Goal: Communication & Community: Answer question/provide support

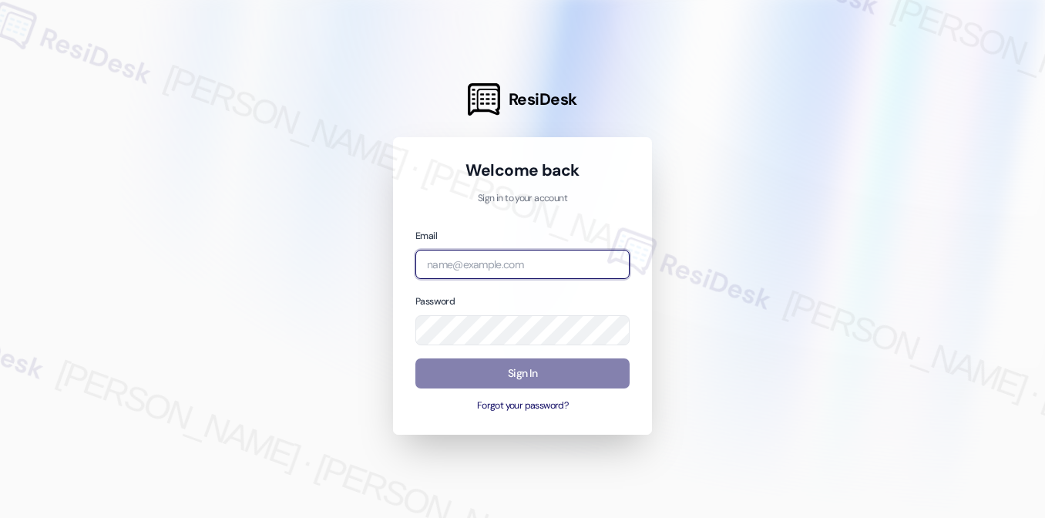
click at [512, 271] on input "email" at bounding box center [522, 265] width 214 height 30
type input "automated-surveys-29th_street_formerly_haven_residential-[PERSON_NAME].[PERSON_…"
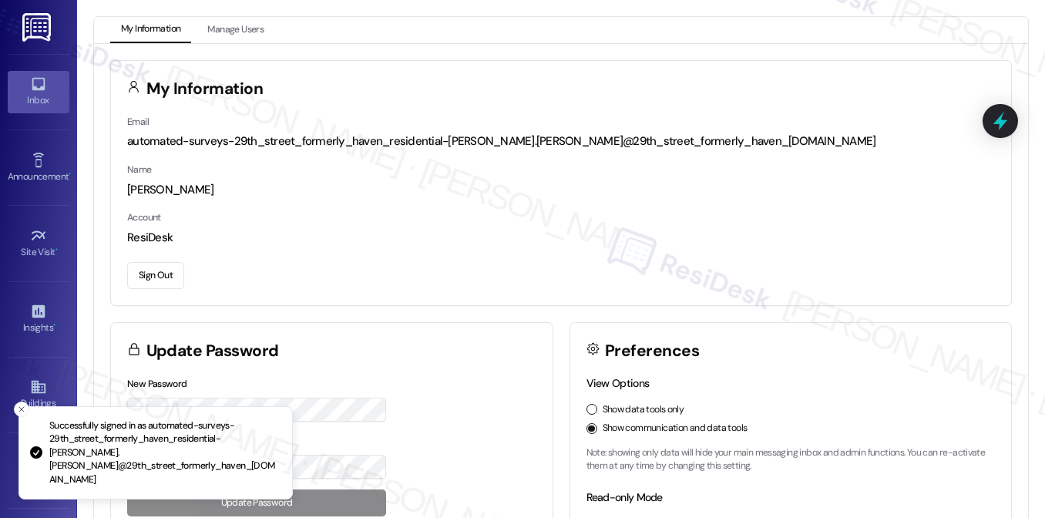
click at [43, 77] on icon at bounding box center [38, 84] width 17 height 17
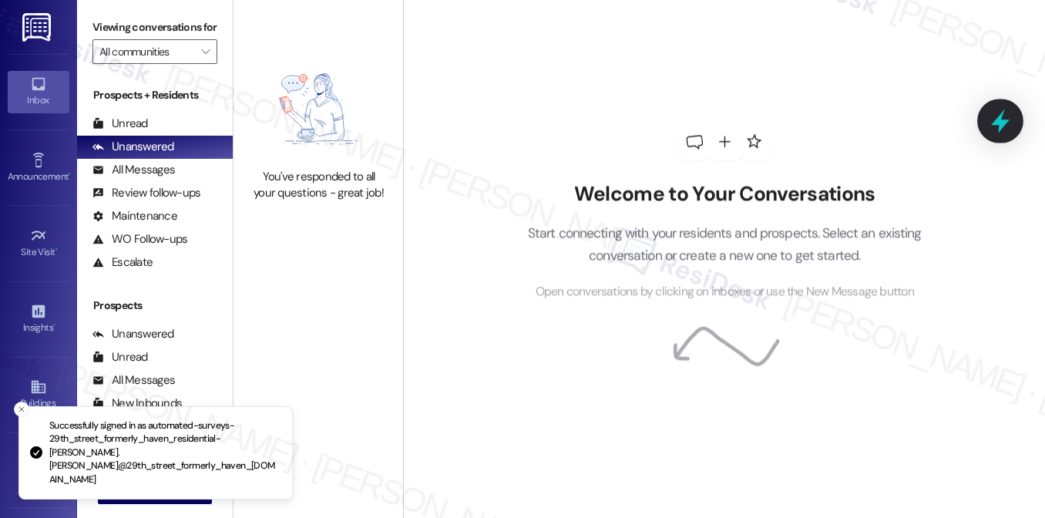
click at [999, 126] on icon at bounding box center [1000, 121] width 18 height 24
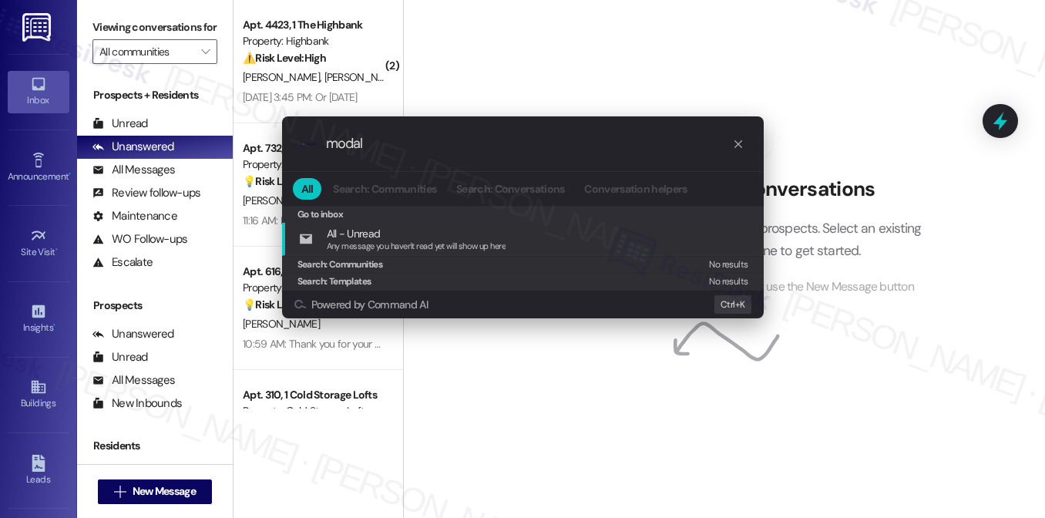
click at [114, 15] on div ".cls-1{fill:#0a055f;}.cls-2{fill:#0cc4c4;} resideskLogoBlueOrange modal All Sea…" at bounding box center [522, 259] width 1045 height 518
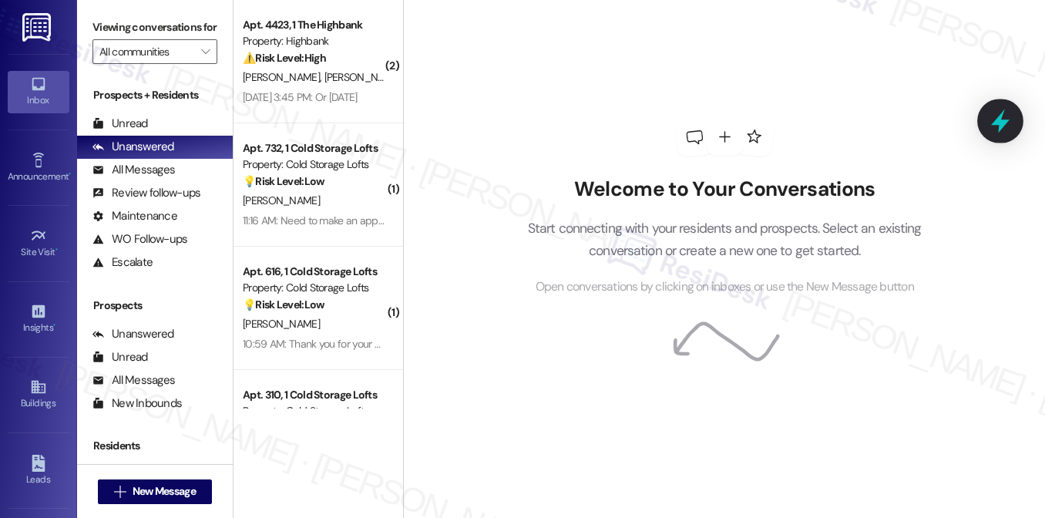
click at [996, 119] on icon at bounding box center [1000, 121] width 18 height 24
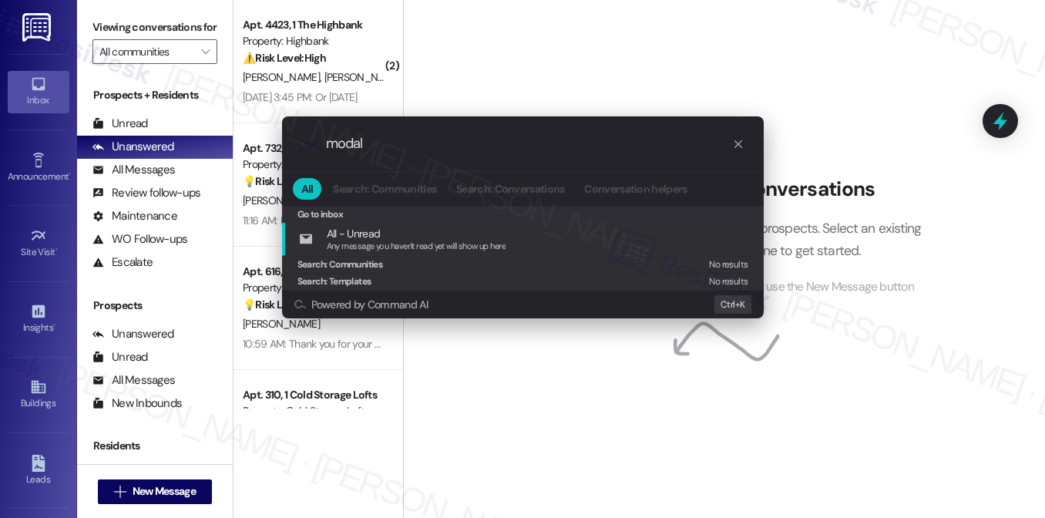
type input "modal"
click at [736, 141] on icon "progress bar" at bounding box center [738, 144] width 12 height 12
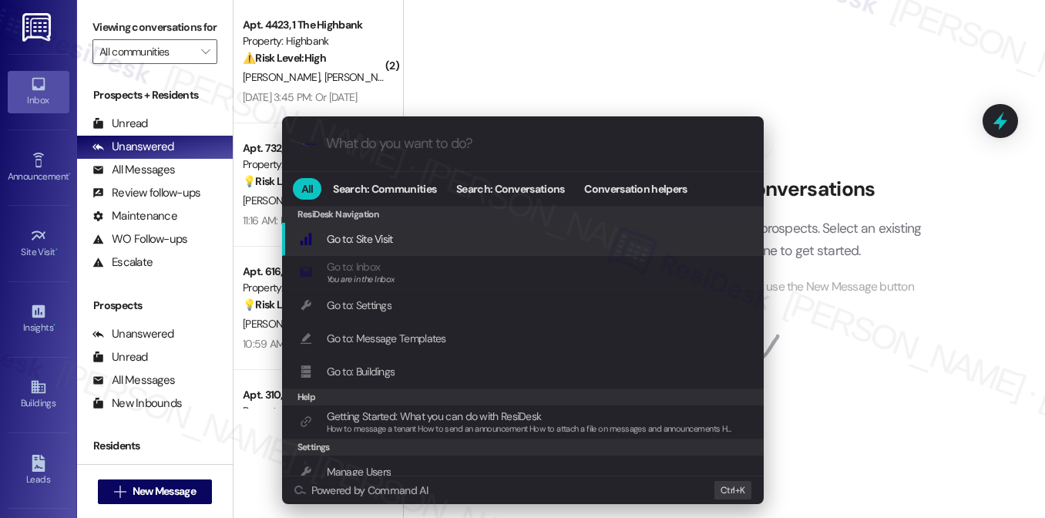
click at [721, 59] on div ".cls-1{fill:#0a055f;}.cls-2{fill:#0cc4c4;} resideskLogoBlueOrange All Search: C…" at bounding box center [522, 259] width 1045 height 518
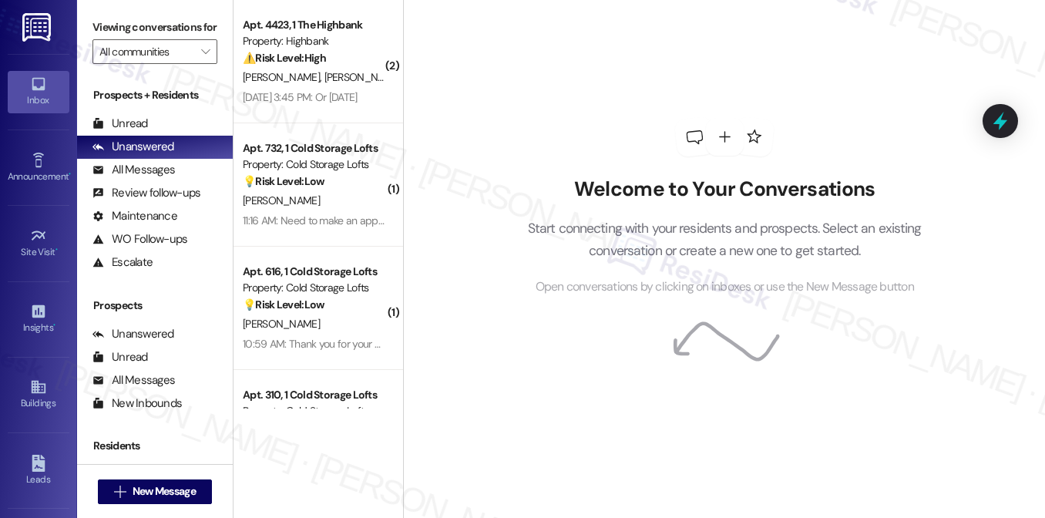
click at [635, 179] on h2 "Welcome to Your Conversations" at bounding box center [724, 189] width 441 height 25
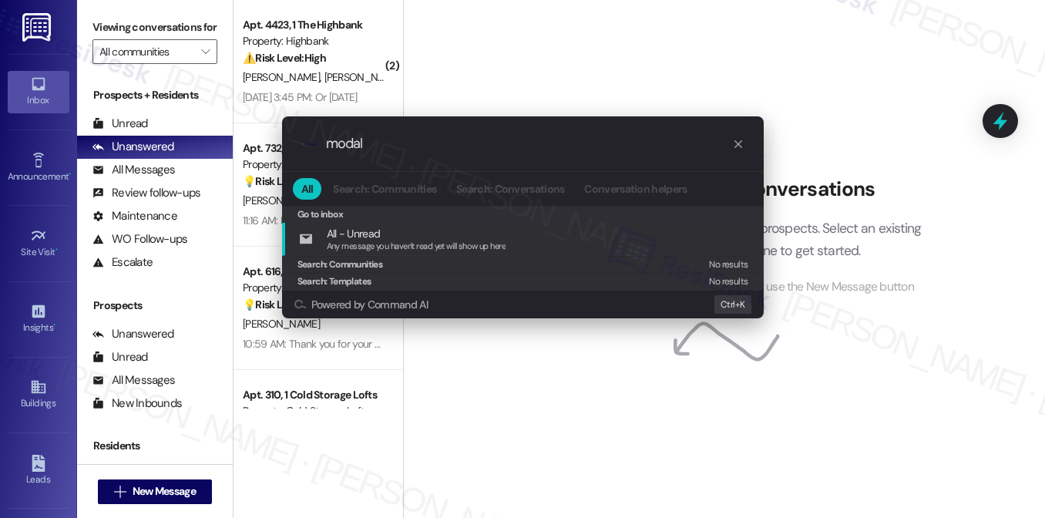
click at [106, 9] on div ".cls-1{fill:#0a055f;}.cls-2{fill:#0cc4c4;} resideskLogoBlueOrange modal All Sea…" at bounding box center [522, 259] width 1045 height 518
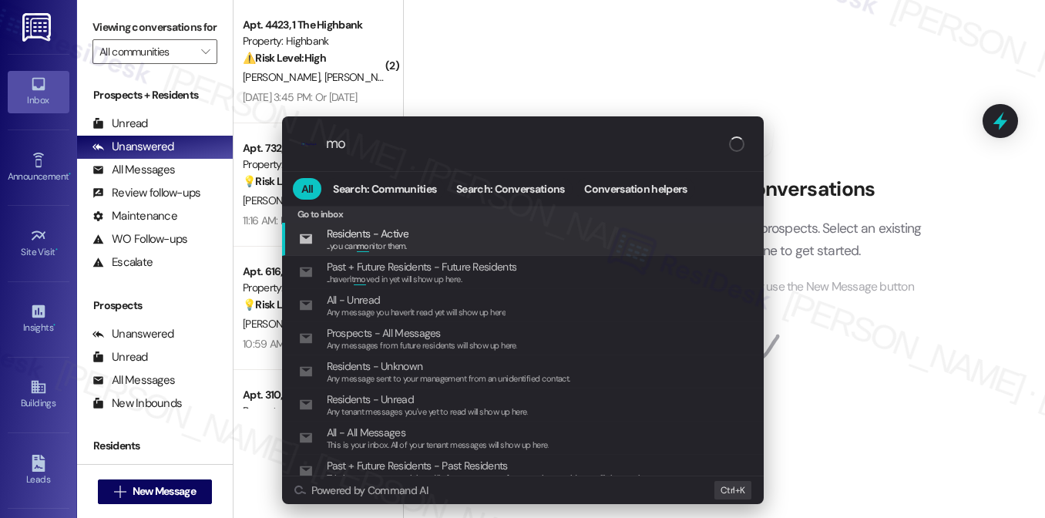
type input "m"
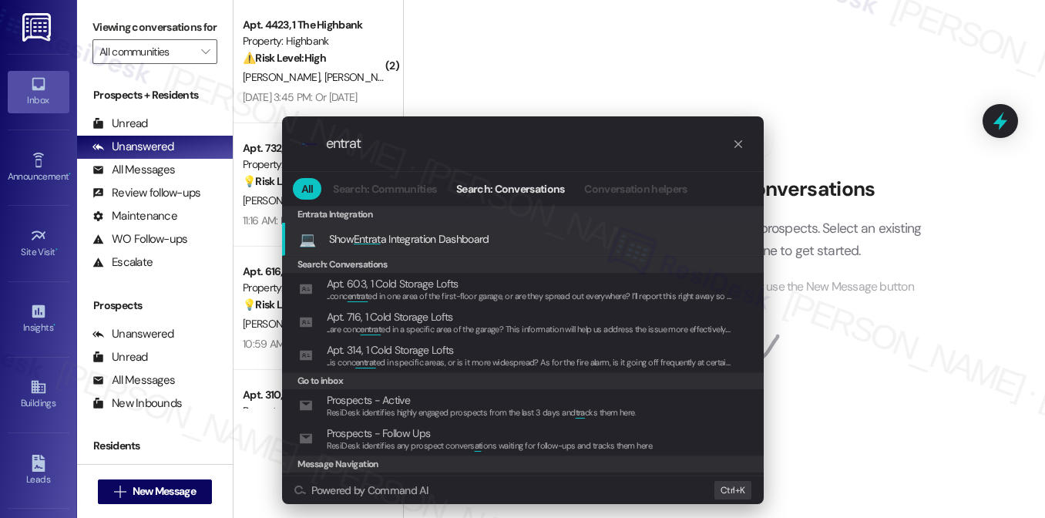
click at [615, 30] on div ".cls-1{fill:#0a055f;}.cls-2{fill:#0cc4c4;} resideskLogoBlueOrange entrat All Se…" at bounding box center [522, 259] width 1045 height 518
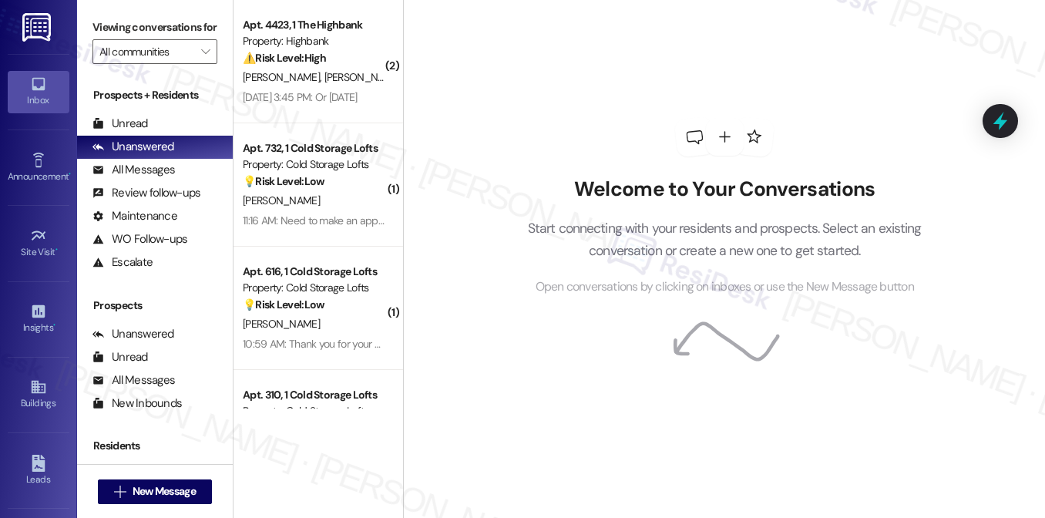
click at [129, 19] on label "Viewing conversations for" at bounding box center [154, 27] width 125 height 24
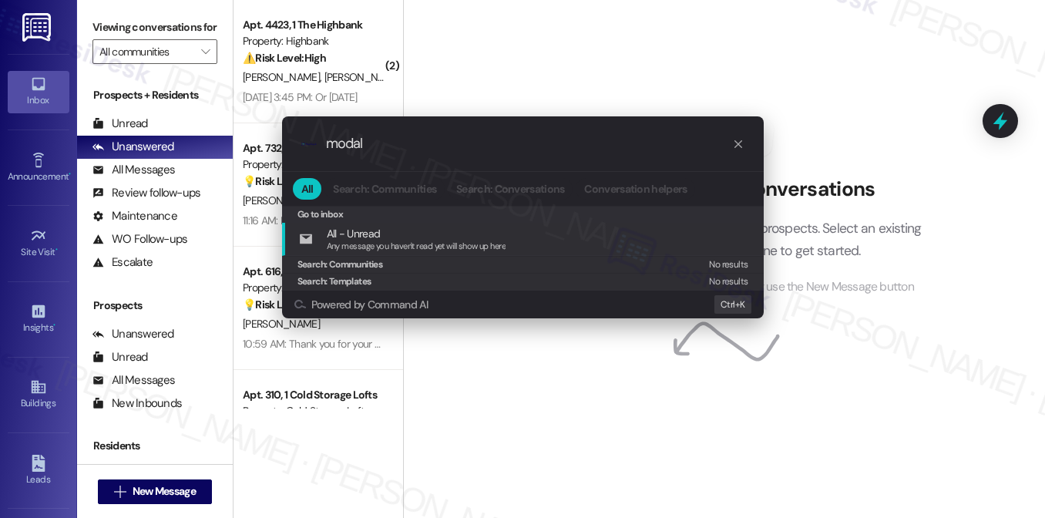
type input "modal"
click at [740, 142] on icon "progress bar" at bounding box center [738, 144] width 12 height 12
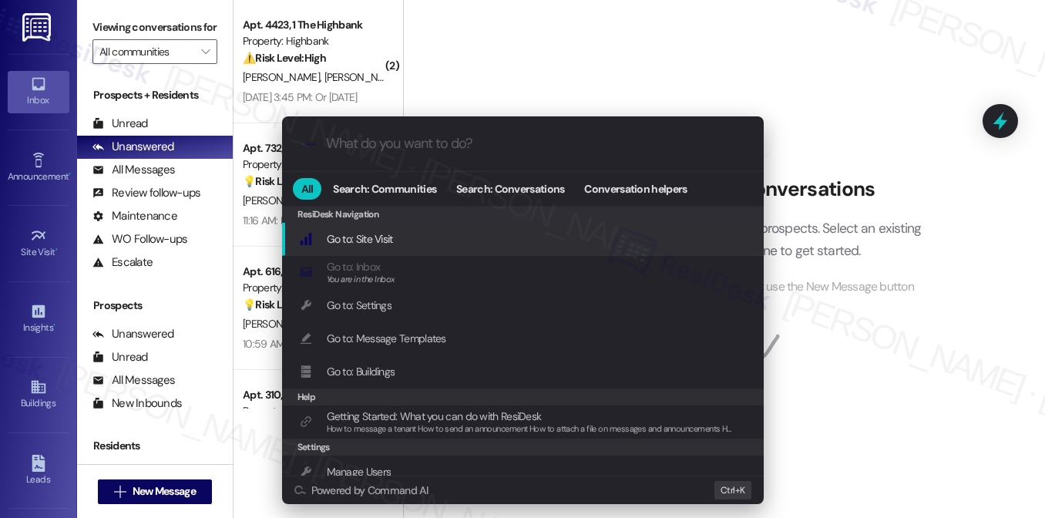
click at [610, 58] on div ".cls-1{fill:#0a055f;}.cls-2{fill:#0cc4c4;} resideskLogoBlueOrange All Search: C…" at bounding box center [522, 259] width 1045 height 518
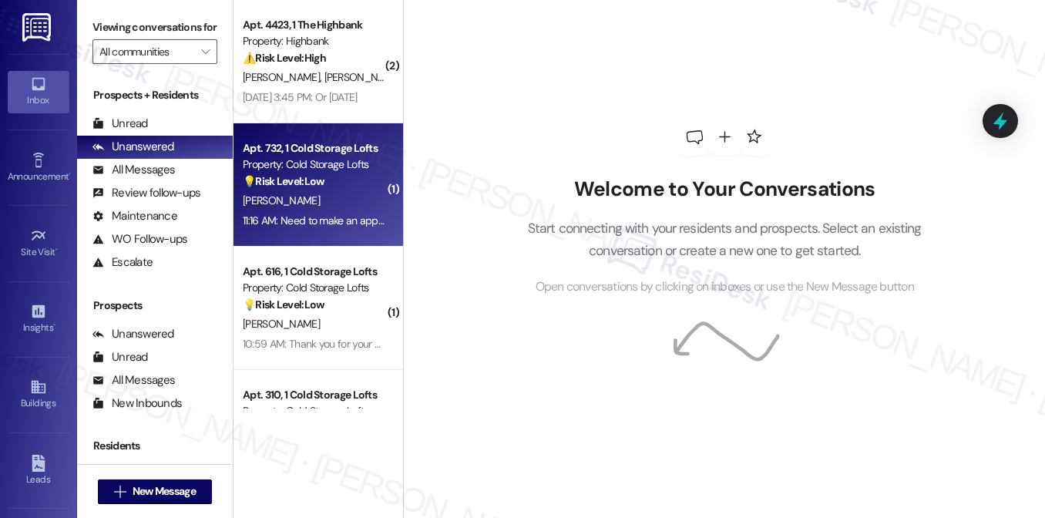
click at [323, 228] on div "11:16 AM: Need to make an appointment with [PERSON_NAME] 11:16 AM: Need to make…" at bounding box center [314, 220] width 146 height 19
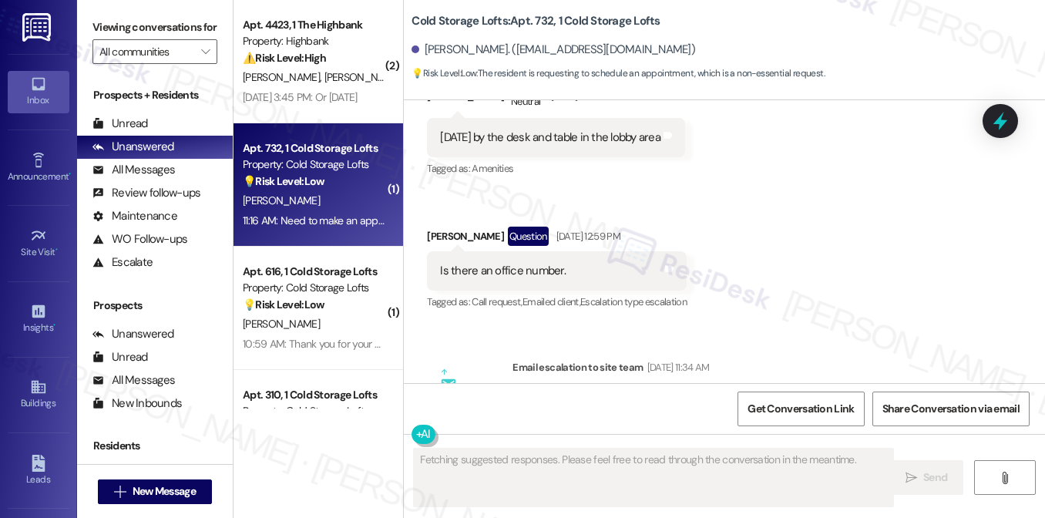
scroll to position [16695, 0]
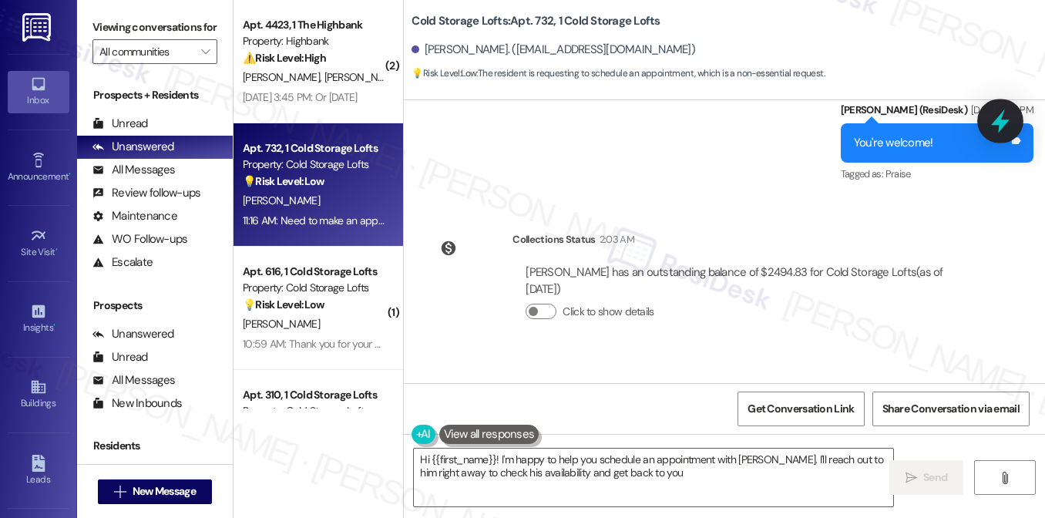
click at [989, 126] on icon at bounding box center [1000, 121] width 26 height 26
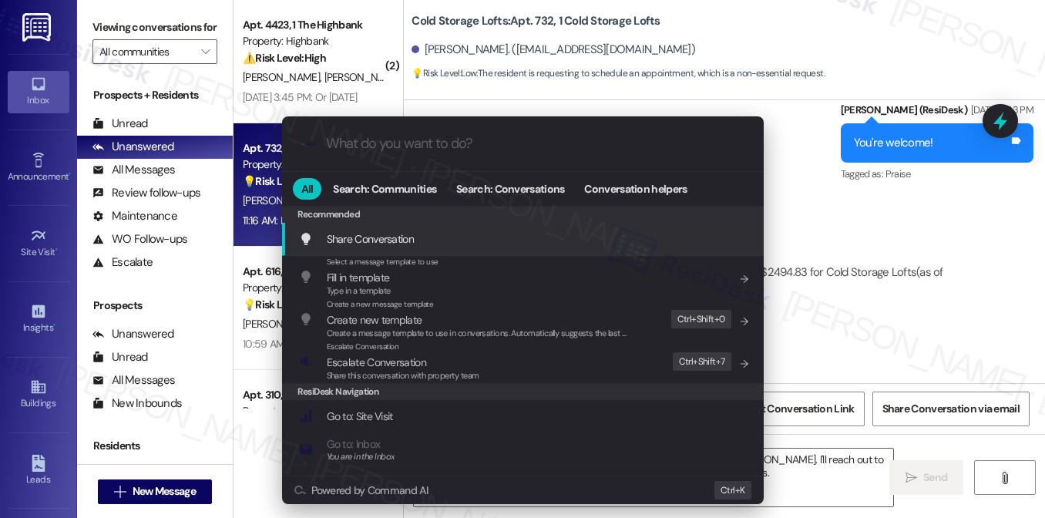
type textarea "Hi {{first_name}}! I'm happy to help you schedule an appointment with [PERSON_N…"
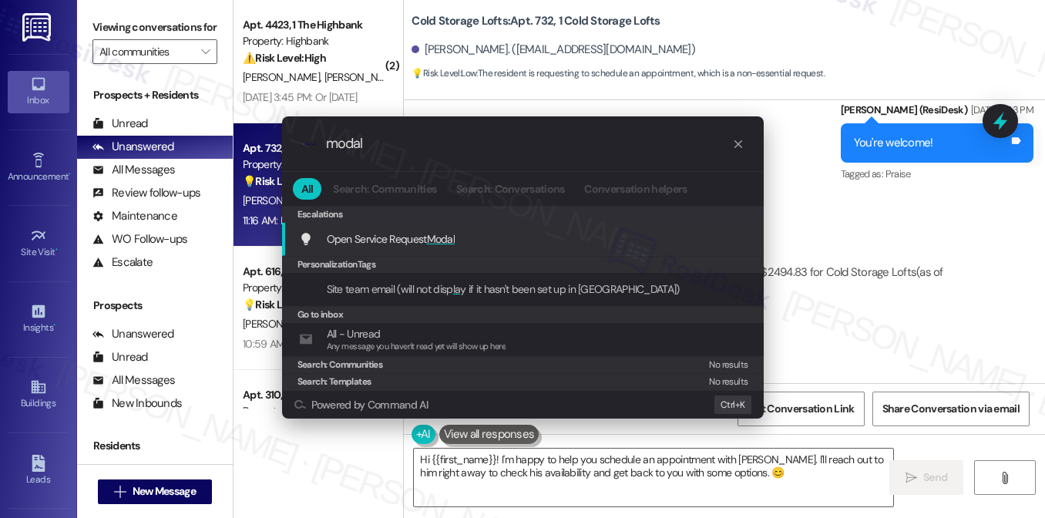
type input "modal"
click at [442, 237] on span "Modal" at bounding box center [441, 239] width 29 height 14
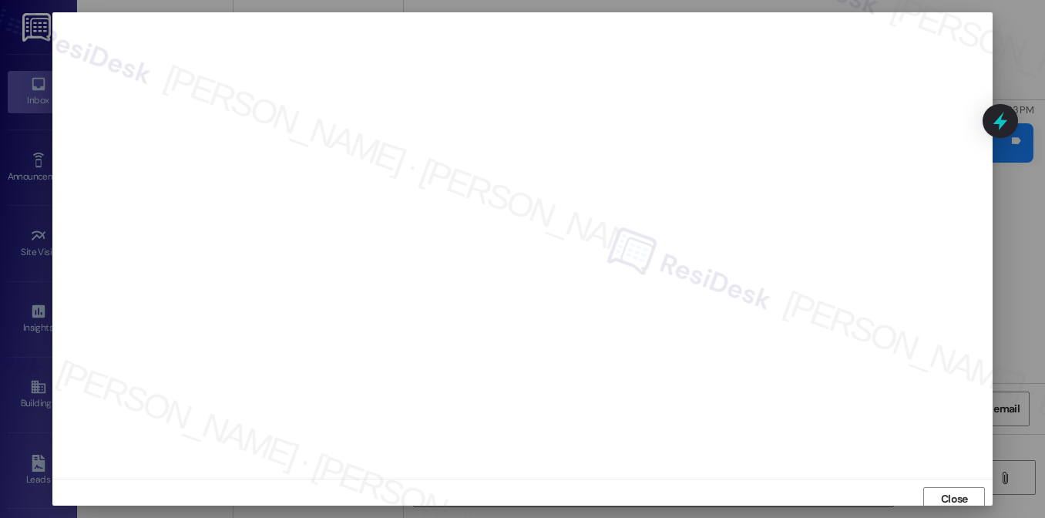
scroll to position [6, 0]
click at [943, 479] on div "Close" at bounding box center [522, 492] width 940 height 41
click at [944, 489] on span "Close" at bounding box center [954, 493] width 27 height 16
